Goal: Feedback & Contribution: Leave review/rating

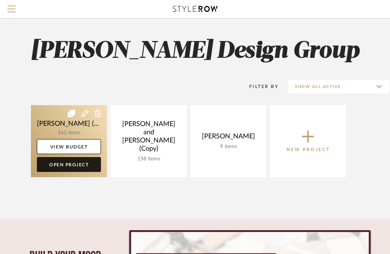
click at [73, 164] on link "Open Project" at bounding box center [69, 164] width 64 height 15
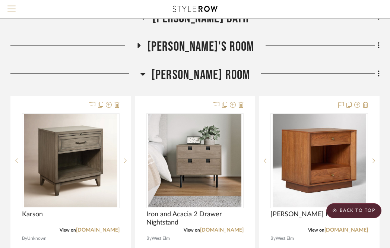
scroll to position [534, 147]
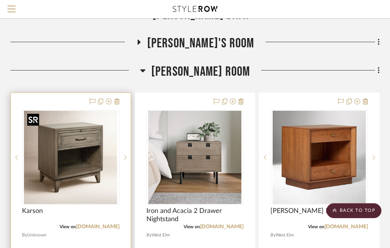
click at [72, 145] on img "0" at bounding box center [70, 157] width 93 height 93
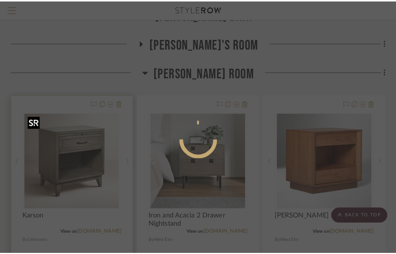
scroll to position [0, 0]
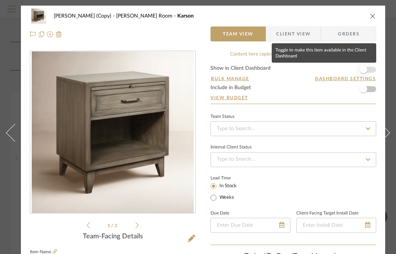
click at [362, 72] on span "button" at bounding box center [362, 69] width 7 height 7
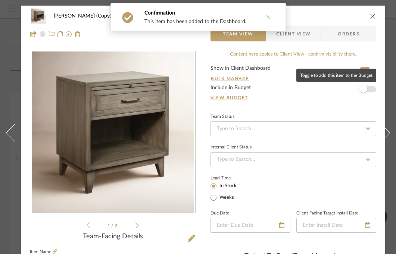
click at [364, 91] on span "button" at bounding box center [362, 88] width 7 height 7
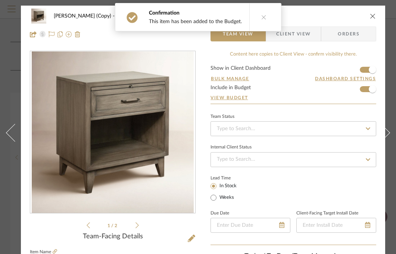
click at [305, 37] on span "Client View" at bounding box center [293, 33] width 34 height 15
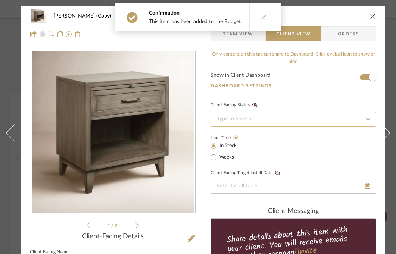
click at [273, 116] on input at bounding box center [293, 119] width 166 height 15
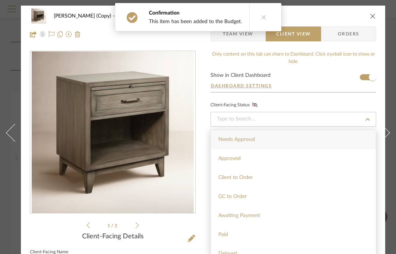
click at [256, 139] on div "Needs Approval" at bounding box center [293, 139] width 165 height 19
type input "[DATE]"
type input "Needs Approval"
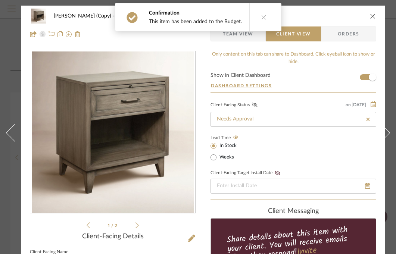
click at [252, 106] on icon at bounding box center [255, 105] width 6 height 4
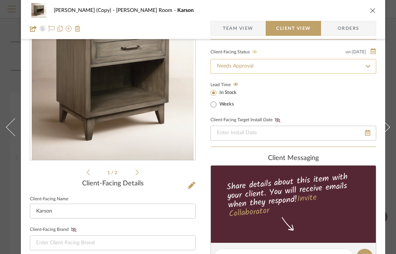
scroll to position [54, 0]
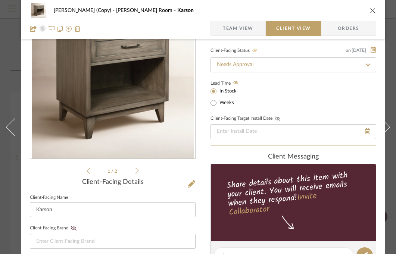
click at [278, 121] on icon at bounding box center [277, 118] width 6 height 4
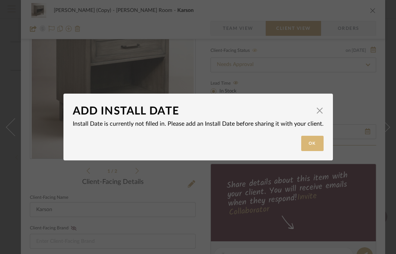
click at [308, 146] on button "Ok" at bounding box center [312, 143] width 22 height 15
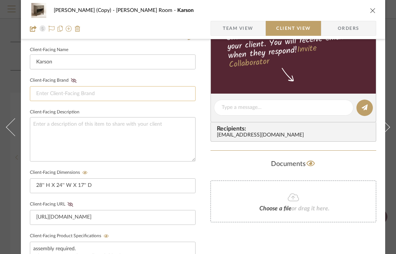
scroll to position [224, 0]
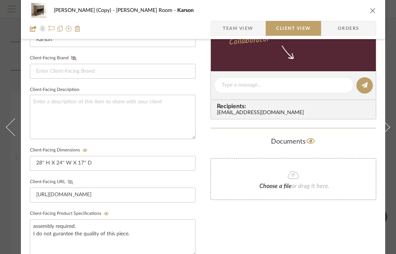
click at [70, 181] on icon at bounding box center [70, 182] width 6 height 4
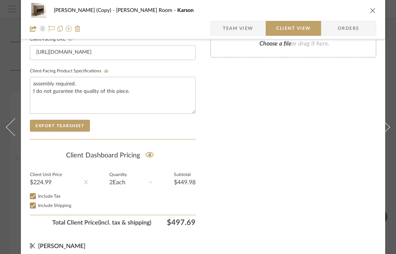
scroll to position [378, 0]
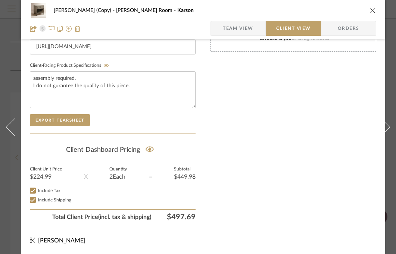
click at [371, 8] on icon "close" at bounding box center [372, 10] width 6 height 6
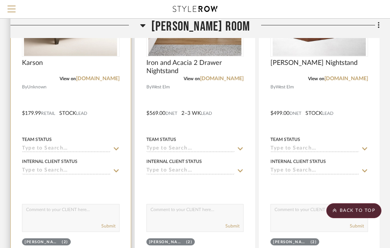
scroll to position [682, 147]
click at [78, 210] on textarea at bounding box center [70, 211] width 97 height 14
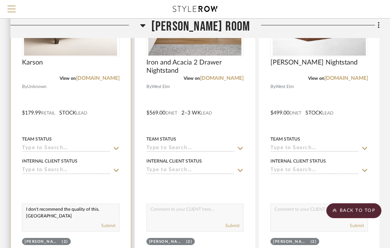
scroll to position [0, 0]
type textarea "I don't recommend the quality of this. Assembly required."
click at [113, 226] on button "Submit" at bounding box center [108, 225] width 14 height 7
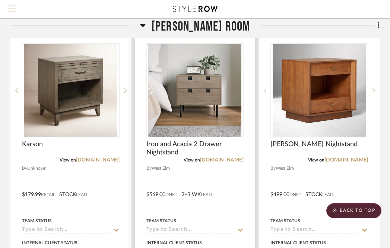
scroll to position [558, 147]
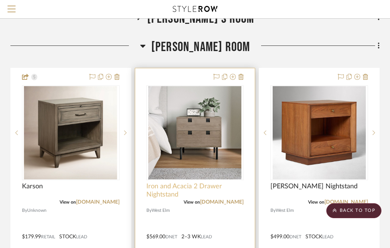
click at [193, 186] on span "Iron and Acacia 2 Drawer Nightstand" at bounding box center [196, 190] width 98 height 16
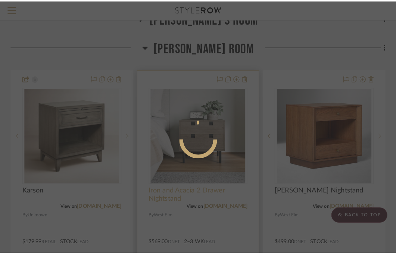
scroll to position [0, 0]
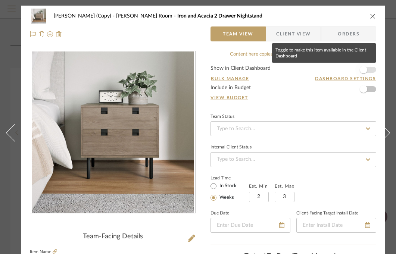
click at [365, 70] on span "button" at bounding box center [362, 69] width 7 height 7
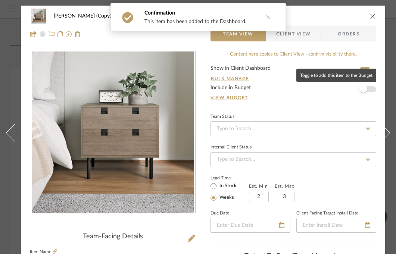
click at [364, 89] on span "button" at bounding box center [362, 88] width 7 height 7
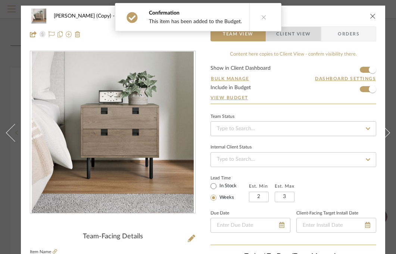
click at [315, 34] on span "Client View" at bounding box center [293, 33] width 54 height 15
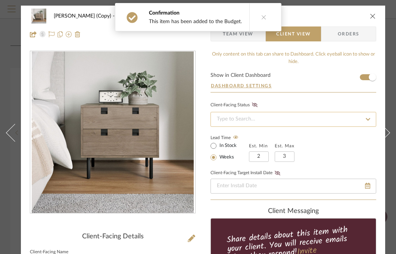
click at [272, 118] on input at bounding box center [293, 119] width 166 height 15
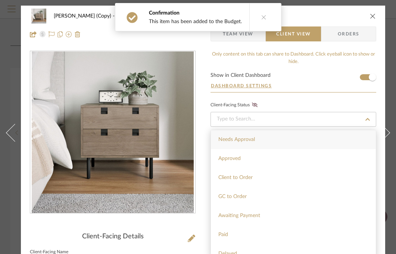
click at [263, 138] on div "Needs Approval" at bounding box center [293, 139] width 165 height 19
type input "[DATE]"
type input "Needs Approval"
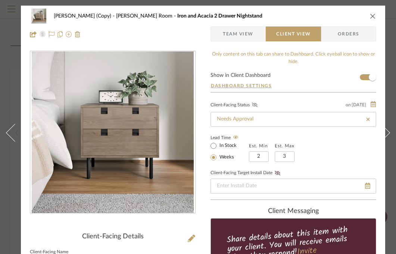
click at [256, 103] on icon at bounding box center [255, 105] width 6 height 4
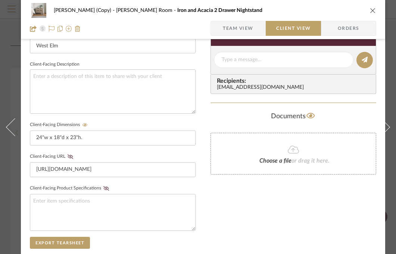
scroll to position [269, 0]
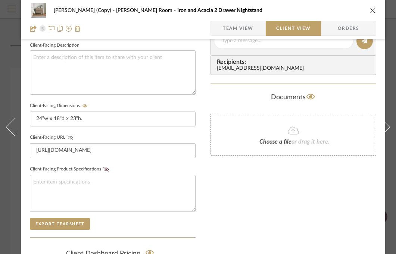
click at [70, 137] on icon at bounding box center [70, 137] width 6 height 4
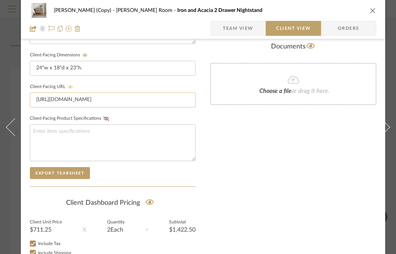
scroll to position [378, 0]
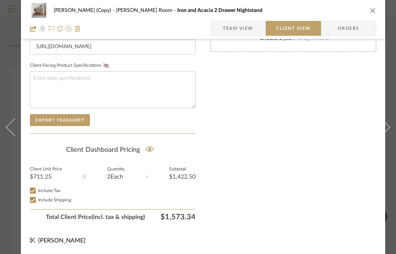
click at [373, 10] on icon "close" at bounding box center [372, 10] width 6 height 6
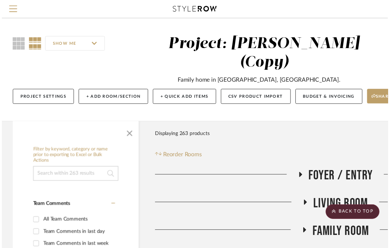
scroll to position [558, 147]
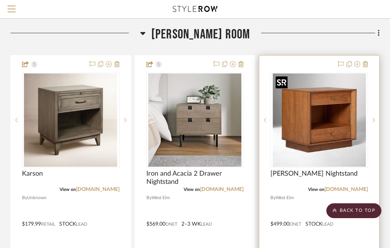
click at [331, 142] on img "0" at bounding box center [319, 119] width 93 height 93
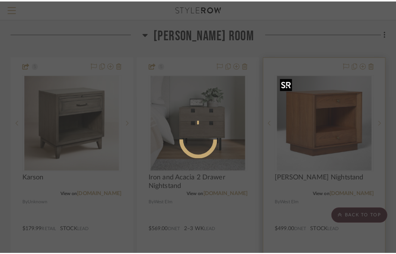
scroll to position [0, 0]
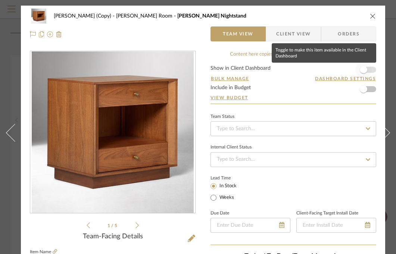
click at [365, 69] on span "button" at bounding box center [362, 69] width 7 height 7
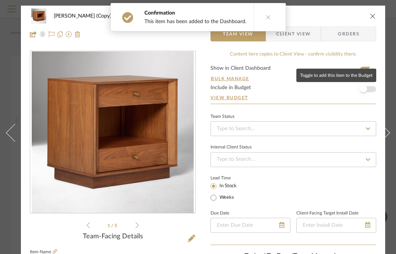
click at [365, 89] on span "button" at bounding box center [362, 88] width 7 height 7
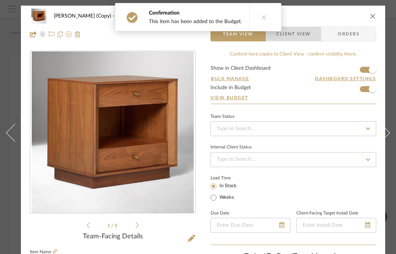
click at [311, 35] on span "Client View" at bounding box center [293, 33] width 54 height 15
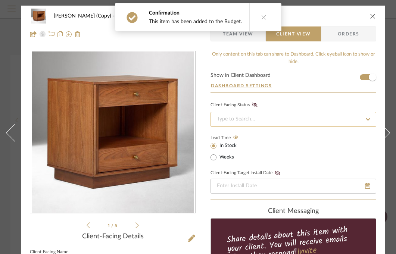
click at [320, 125] on input at bounding box center [293, 119] width 166 height 15
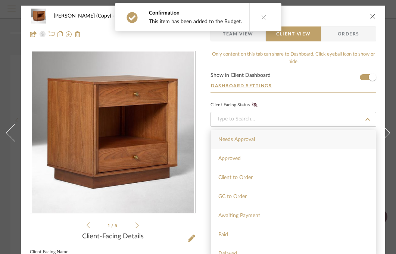
click at [289, 142] on div "Needs Approval" at bounding box center [293, 139] width 165 height 19
type input "[DATE]"
type input "Needs Approval"
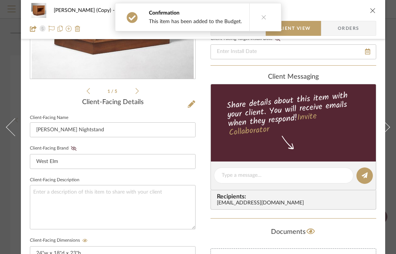
scroll to position [148, 0]
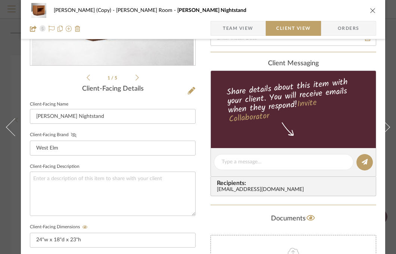
click at [74, 135] on icon at bounding box center [74, 135] width 6 height 4
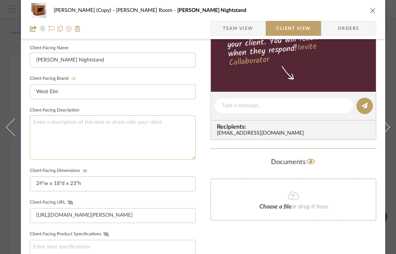
scroll to position [205, 0]
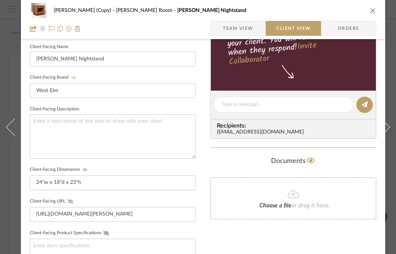
click at [70, 201] on icon at bounding box center [70, 201] width 6 height 4
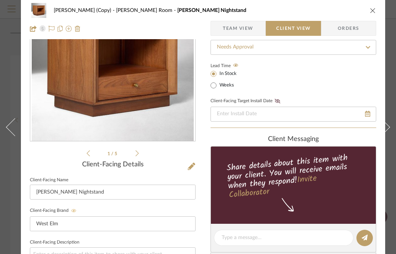
scroll to position [0, 0]
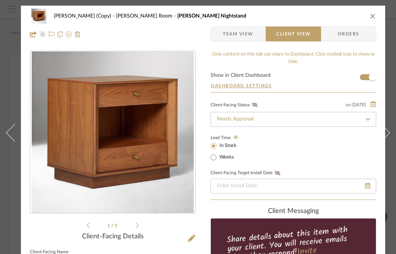
click at [371, 15] on icon "close" at bounding box center [372, 16] width 6 height 6
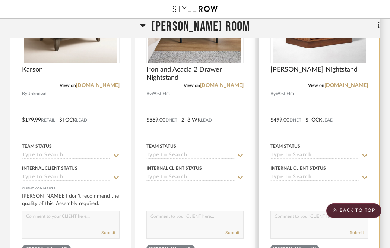
scroll to position [677, 147]
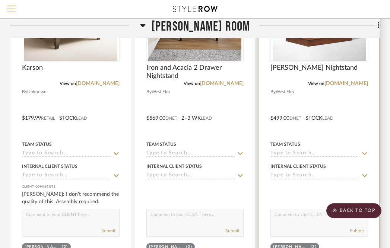
click at [302, 175] on input at bounding box center [315, 175] width 89 height 7
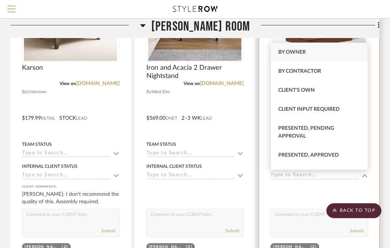
click at [286, 220] on textarea at bounding box center [319, 216] width 97 height 14
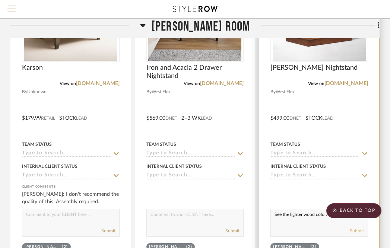
type textarea "See the lighter wood color."
click at [360, 230] on button "Submit" at bounding box center [357, 230] width 14 height 7
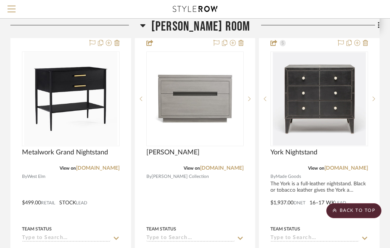
scroll to position [923, 147]
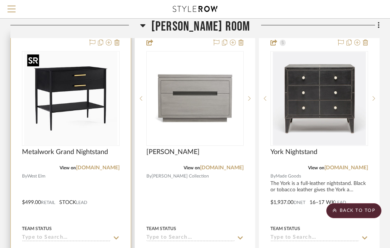
click at [64, 91] on img "0" at bounding box center [70, 98] width 93 height 93
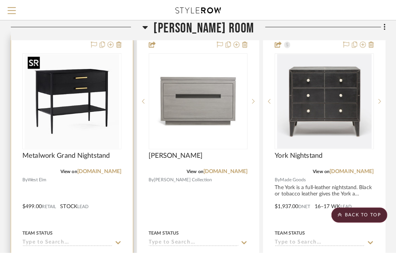
scroll to position [0, 0]
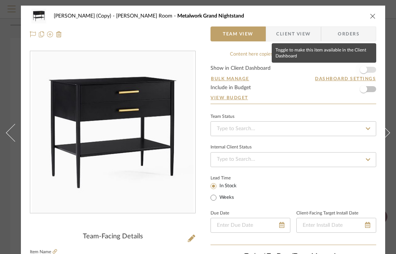
click at [365, 71] on span "button" at bounding box center [362, 69] width 7 height 7
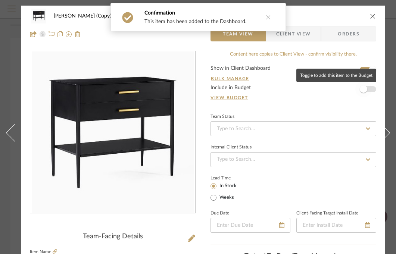
click at [363, 90] on span "button" at bounding box center [362, 88] width 7 height 7
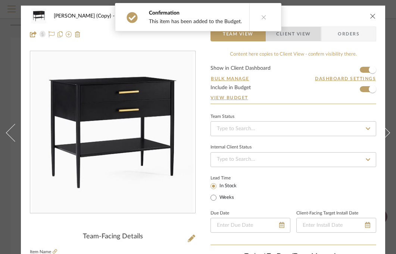
click at [311, 38] on span "Client View" at bounding box center [293, 33] width 54 height 15
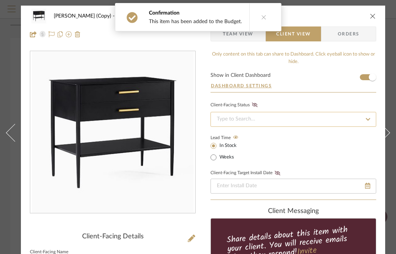
click at [260, 117] on input at bounding box center [293, 119] width 166 height 15
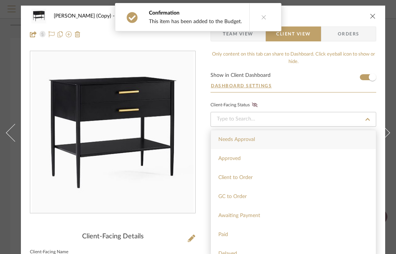
click at [249, 140] on span "Needs Approval" at bounding box center [236, 139] width 37 height 5
type input "[DATE]"
type input "Needs Approval"
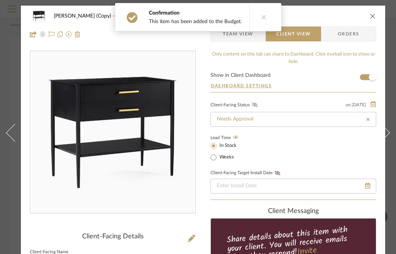
click at [255, 105] on icon at bounding box center [255, 105] width 6 height 4
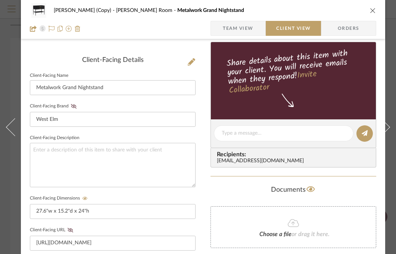
scroll to position [179, 0]
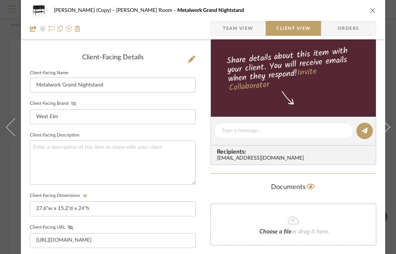
click at [72, 104] on icon at bounding box center [74, 103] width 6 height 4
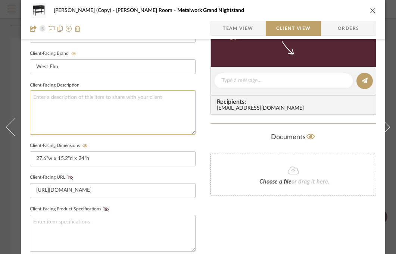
scroll to position [244, 0]
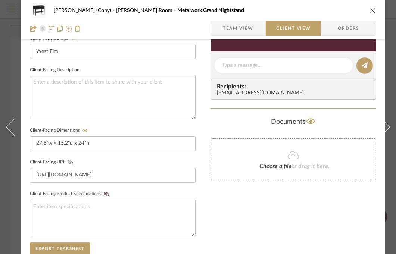
click at [69, 161] on icon at bounding box center [70, 162] width 6 height 4
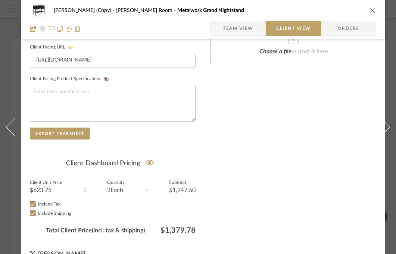
scroll to position [378, 0]
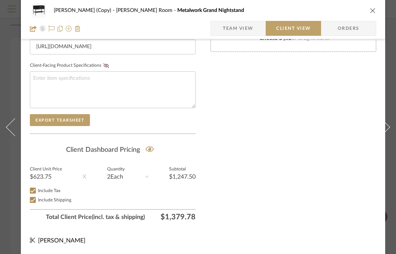
click at [373, 12] on icon "close" at bounding box center [372, 10] width 6 height 6
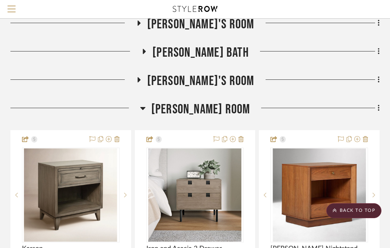
scroll to position [496, 147]
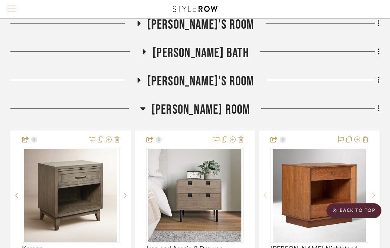
click at [146, 109] on icon at bounding box center [143, 108] width 6 height 9
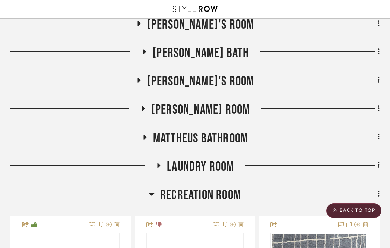
click at [152, 195] on icon at bounding box center [151, 194] width 5 height 3
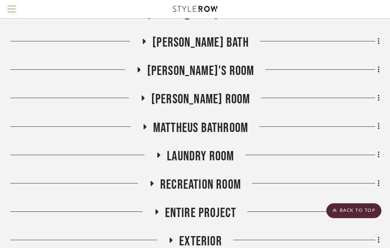
scroll to position [507, 147]
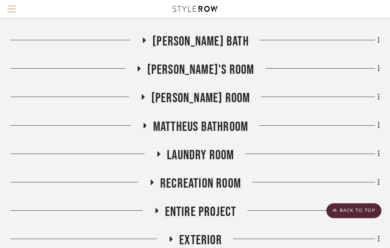
click at [151, 183] on icon at bounding box center [152, 182] width 3 height 5
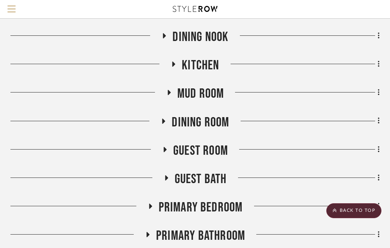
scroll to position [227, 147]
click at [192, 120] on span "Dining Room" at bounding box center [200, 123] width 57 height 16
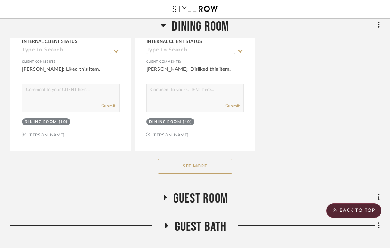
scroll to position [1215, 147]
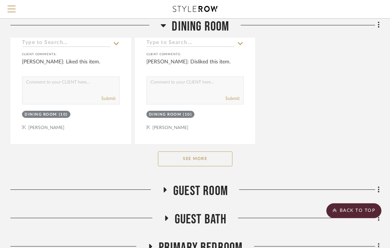
click at [190, 158] on button "See More" at bounding box center [195, 158] width 75 height 15
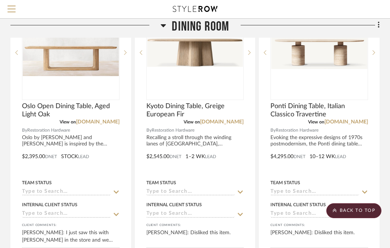
scroll to position [1366, 147]
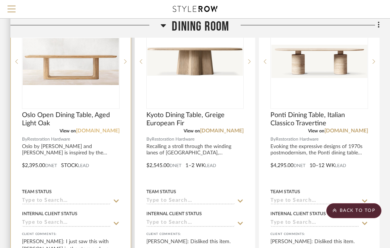
click at [109, 130] on link "[DOMAIN_NAME]" at bounding box center [98, 130] width 44 height 5
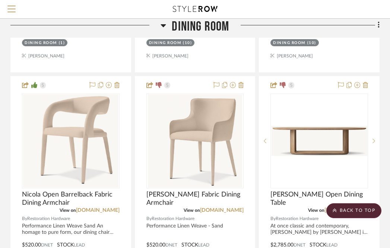
scroll to position [957, 147]
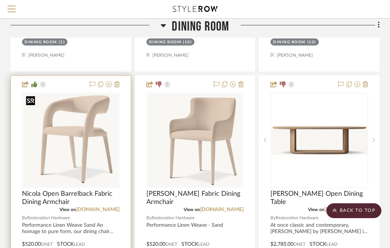
click at [78, 117] on div at bounding box center [71, 140] width 98 height 95
click at [78, 117] on img "0" at bounding box center [70, 140] width 95 height 93
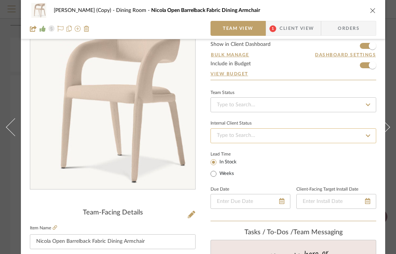
scroll to position [0, 0]
